Goal: Task Accomplishment & Management: Manage account settings

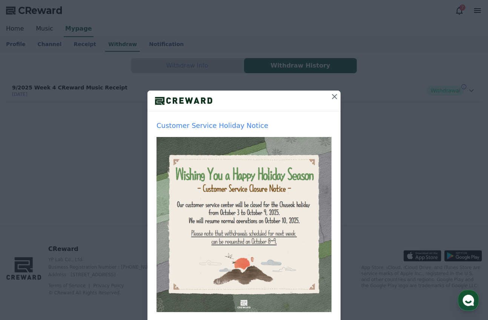
click at [334, 96] on icon at bounding box center [334, 96] width 5 height 5
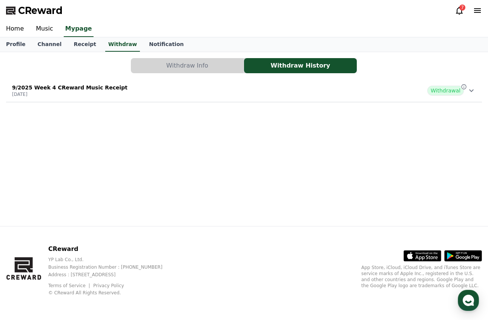
click at [445, 90] on span "Withdrawal" at bounding box center [446, 91] width 37 height 10
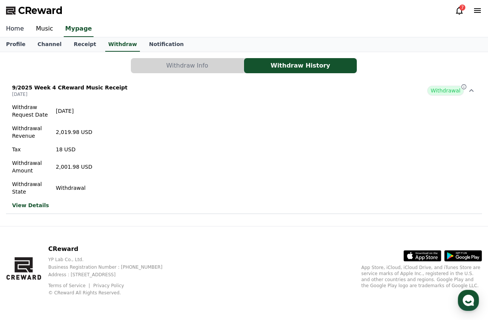
click at [17, 30] on link "Home" at bounding box center [15, 29] width 30 height 16
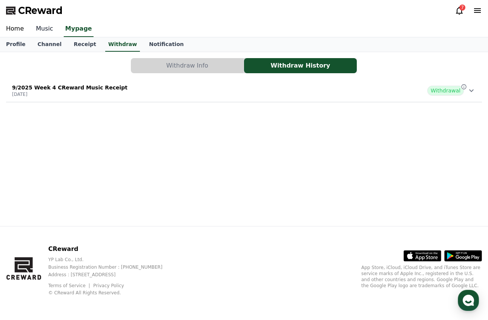
click at [47, 28] on link "Music" at bounding box center [44, 29] width 29 height 16
